Goal: Information Seeking & Learning: Understand process/instructions

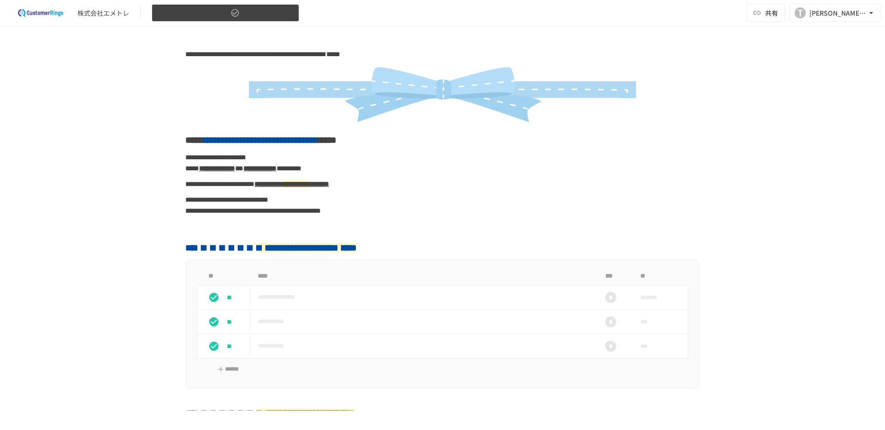
click at [215, 19] on button "はじめにお読みください" at bounding box center [225, 13] width 147 height 18
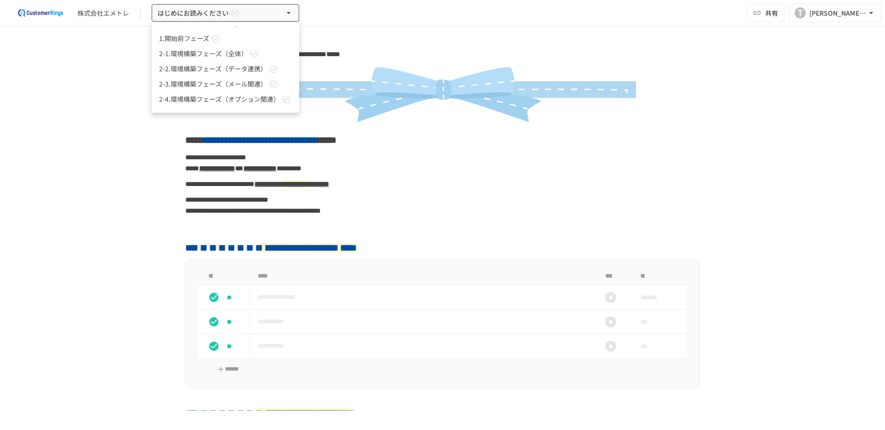
scroll to position [16, 0]
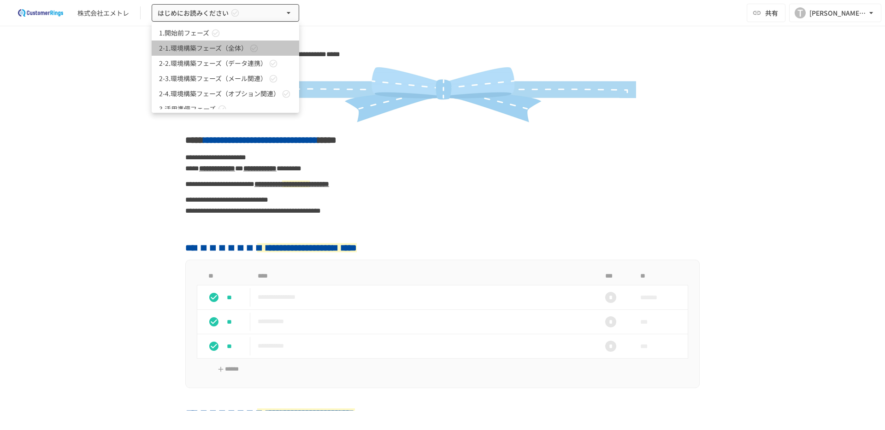
click at [210, 53] on link "2-1.環境構築フェーズ（全体）" at bounding box center [225, 48] width 147 height 15
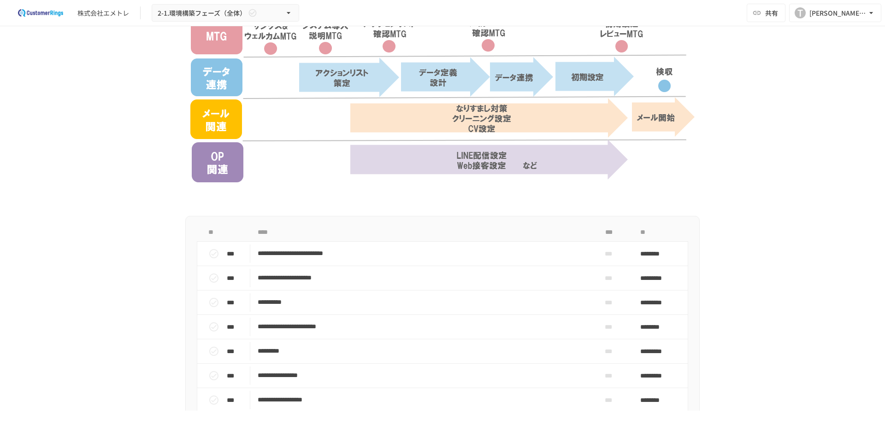
scroll to position [456, 0]
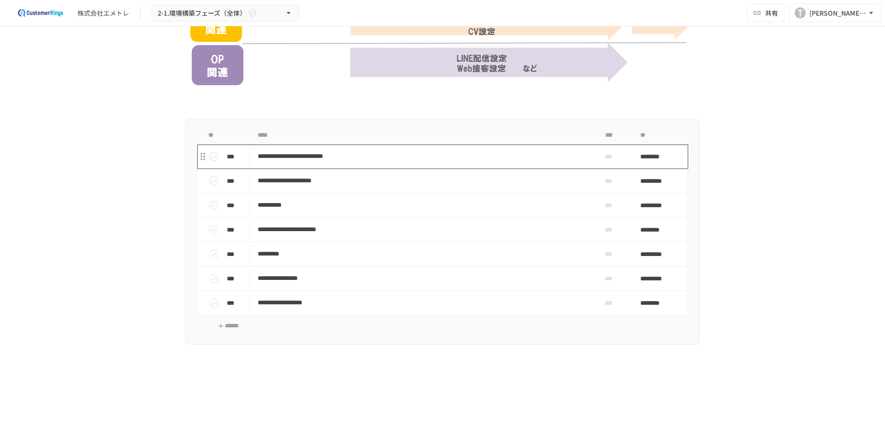
click at [326, 155] on p "**********" at bounding box center [423, 157] width 331 height 12
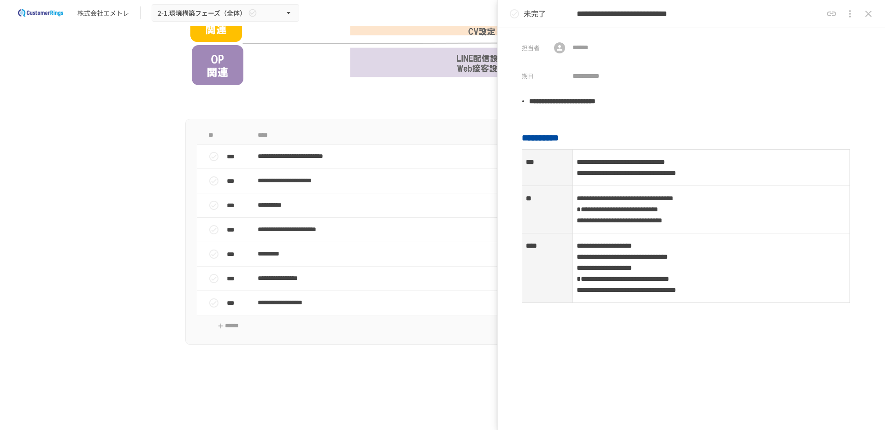
click at [430, 113] on p at bounding box center [442, 103] width 514 height 23
click at [677, 16] on button "close drawer" at bounding box center [868, 14] width 18 height 18
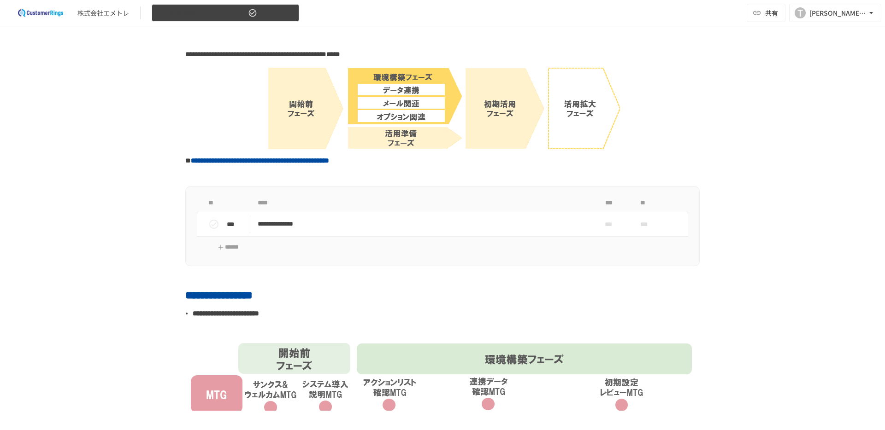
click at [227, 18] on span "2-1.環境構築フェーズ（全体）" at bounding box center [202, 13] width 88 height 12
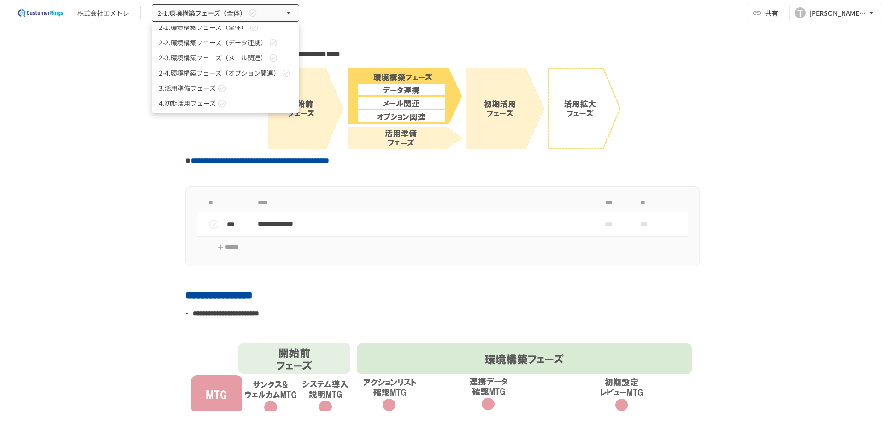
scroll to position [41, 0]
click at [75, 209] on div at bounding box center [442, 215] width 885 height 430
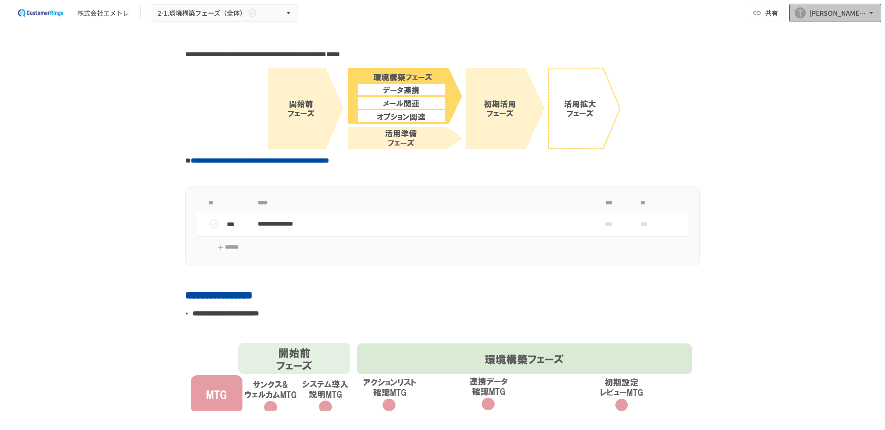
click at [677, 10] on div "[PERSON_NAME][EMAIL_ADDRESS][DOMAIN_NAME]" at bounding box center [837, 13] width 57 height 12
click at [677, 125] on div at bounding box center [442, 215] width 885 height 430
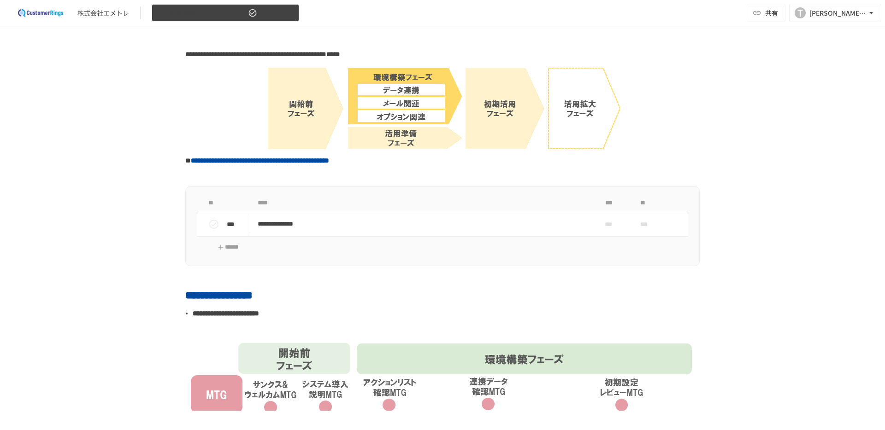
click at [205, 17] on span "2-1.環境構築フェーズ（全体）" at bounding box center [202, 13] width 88 height 12
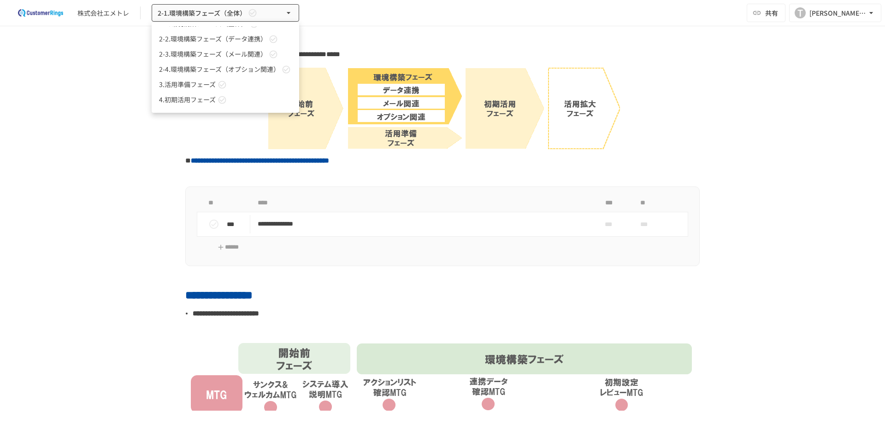
click at [114, 167] on div at bounding box center [442, 215] width 885 height 430
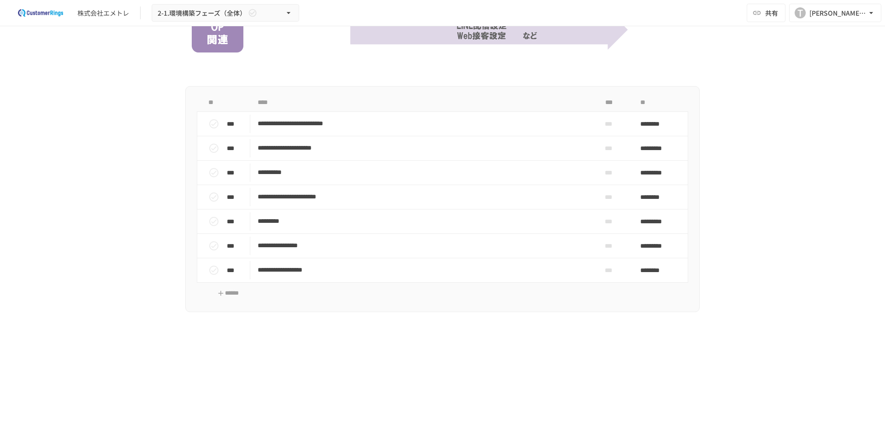
scroll to position [510, 0]
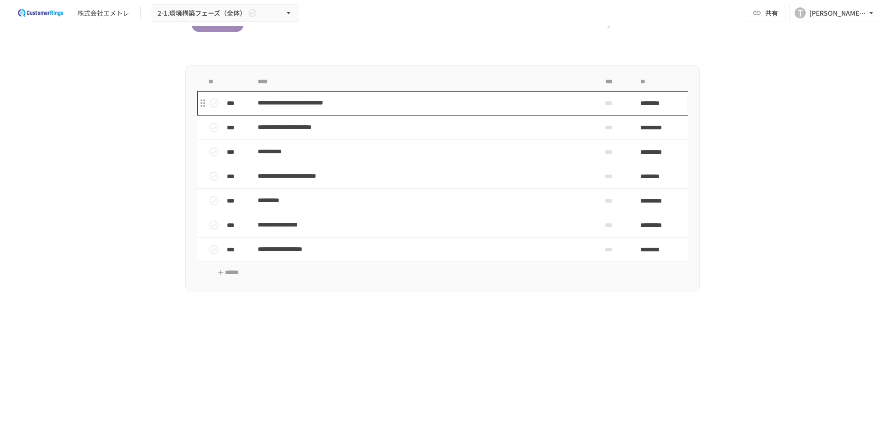
click at [303, 104] on p "**********" at bounding box center [423, 103] width 331 height 12
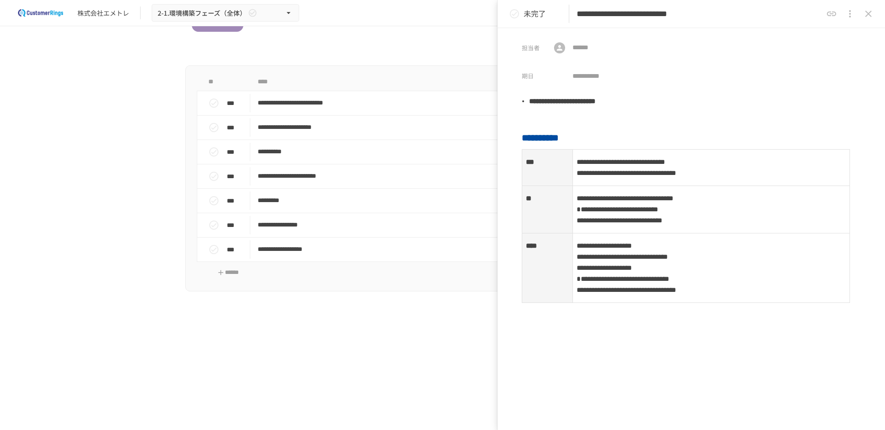
click at [356, 342] on div "**********" at bounding box center [442, 7] width 562 height 936
click at [677, 12] on icon "close drawer" at bounding box center [868, 13] width 11 height 11
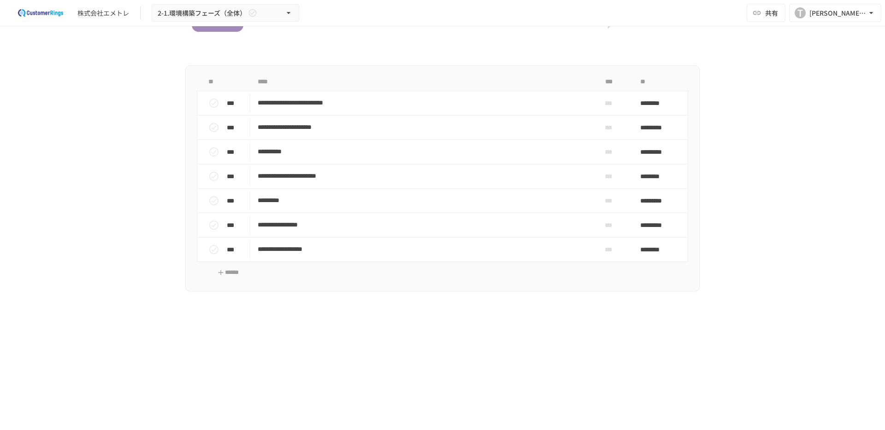
click at [677, 147] on div "**********" at bounding box center [442, 218] width 885 height 385
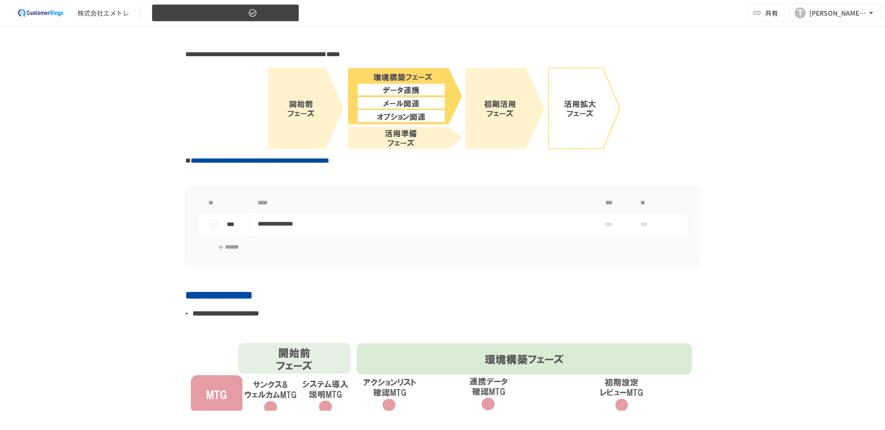
click at [218, 17] on span "2-1.環境構築フェーズ（全体）" at bounding box center [202, 13] width 88 height 12
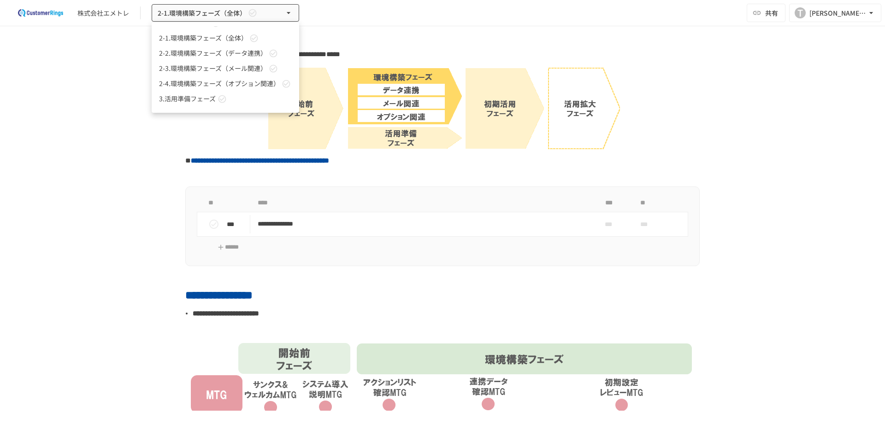
scroll to position [41, 0]
click at [209, 73] on span "2-4.環境構築フェーズ（オプション関連）" at bounding box center [219, 70] width 121 height 10
